Goal: Task Accomplishment & Management: Manage account settings

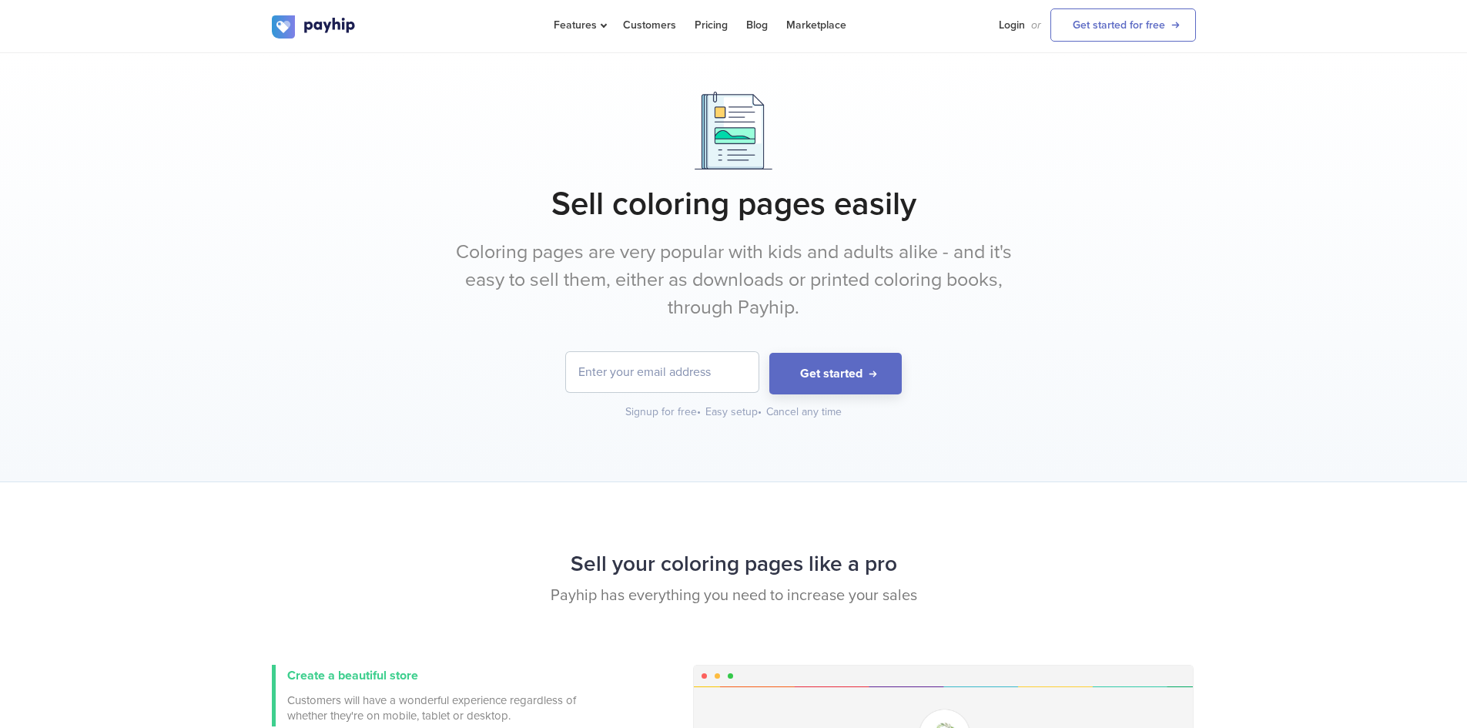
click at [707, 369] on input "email" at bounding box center [662, 372] width 193 height 40
type input "[EMAIL_ADDRESS][DOMAIN_NAME]"
click at [786, 384] on button "Get started" at bounding box center [835, 374] width 132 height 42
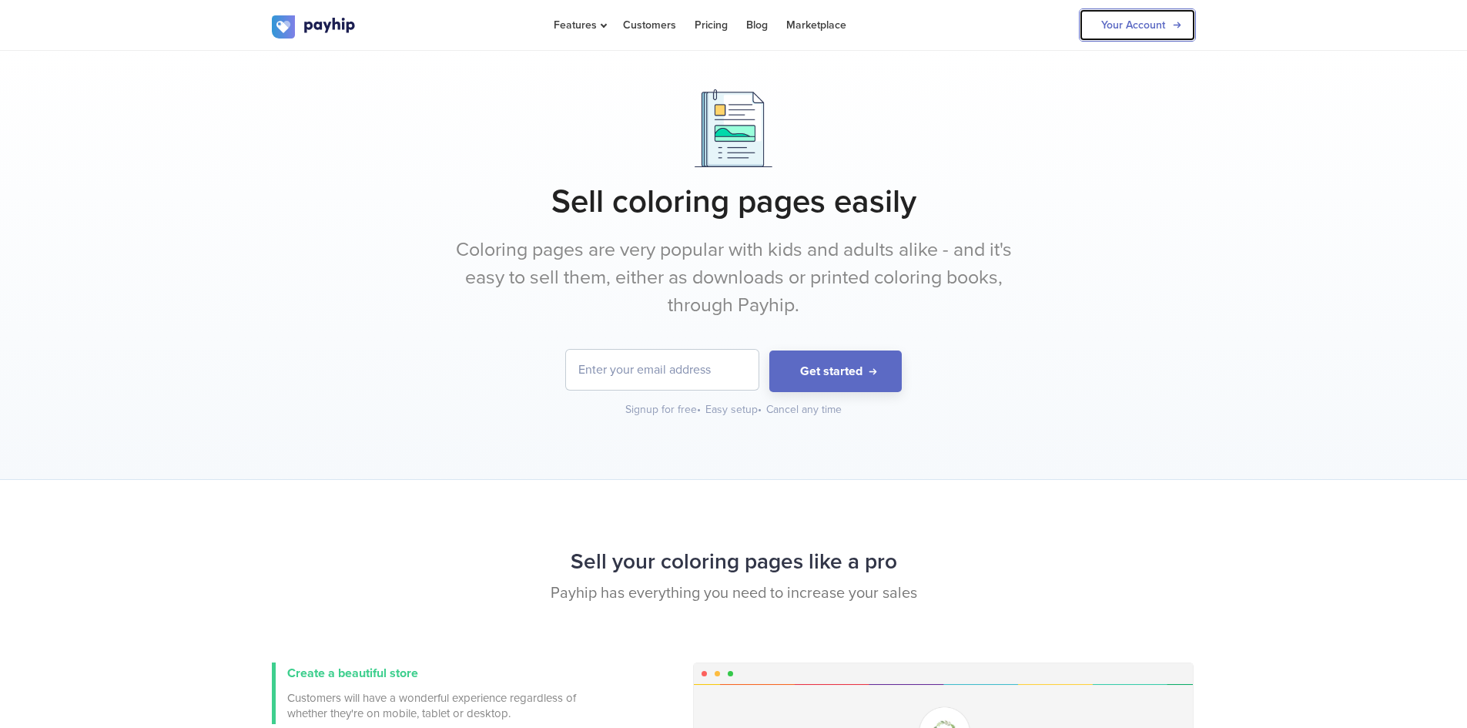
click at [1101, 32] on link "Your Account" at bounding box center [1137, 24] width 117 height 33
